Goal: Transaction & Acquisition: Purchase product/service

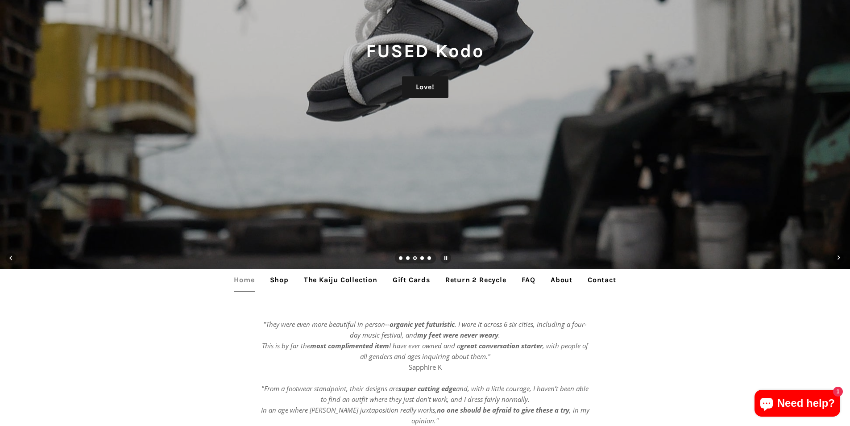
scroll to position [178, 0]
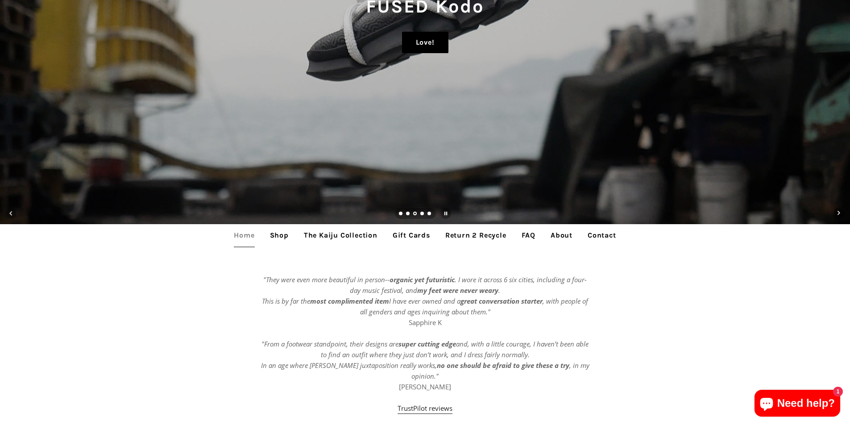
click at [421, 39] on link "Love!" at bounding box center [425, 42] width 46 height 21
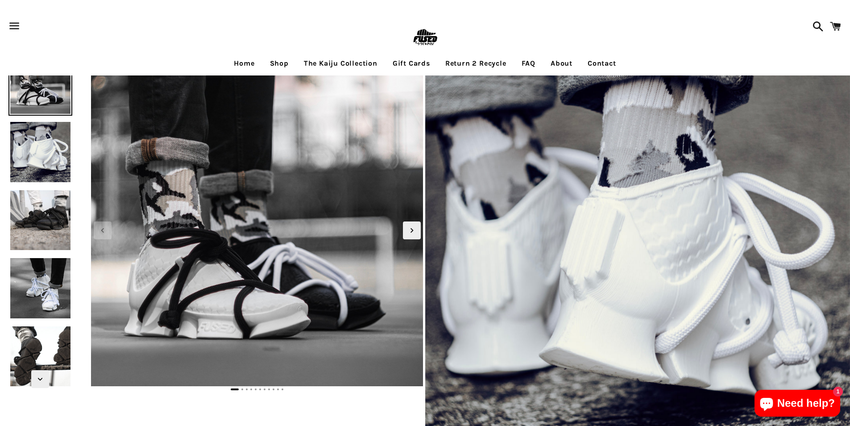
click at [821, 30] on span at bounding box center [816, 26] width 16 height 27
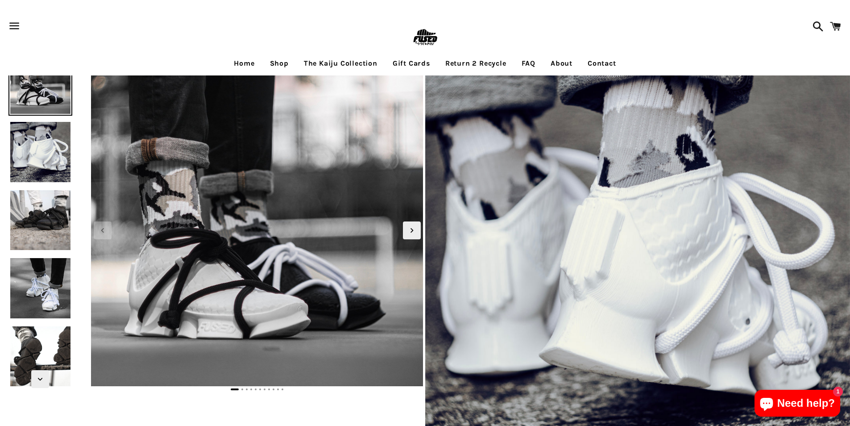
click at [287, 61] on link "Shop" at bounding box center [279, 63] width 32 height 22
